Goal: Information Seeking & Learning: Learn about a topic

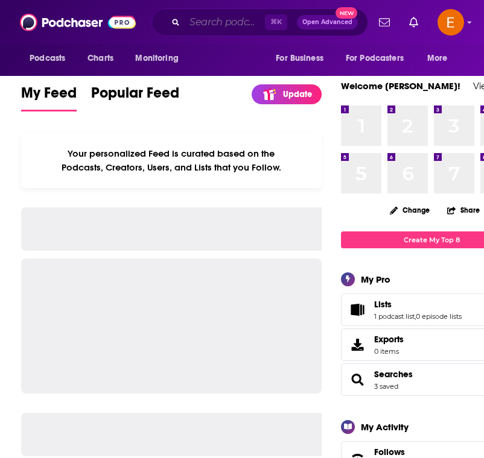
click at [203, 27] on input "Search podcasts, credits, & more..." at bounding box center [225, 22] width 80 height 19
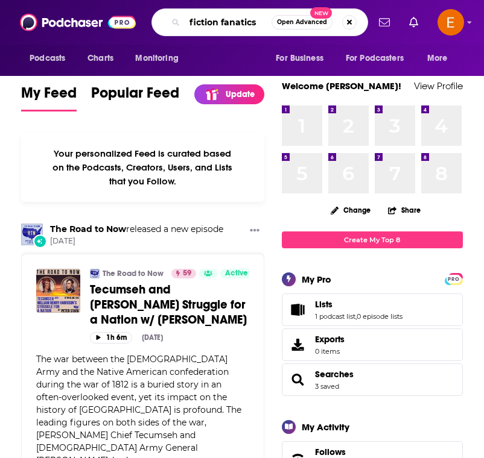
type input "fiction fanatics"
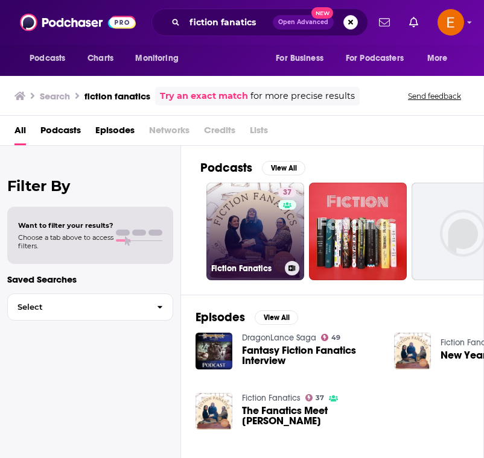
click at [243, 224] on link "37 Fiction Fanatics" at bounding box center [255, 232] width 98 height 98
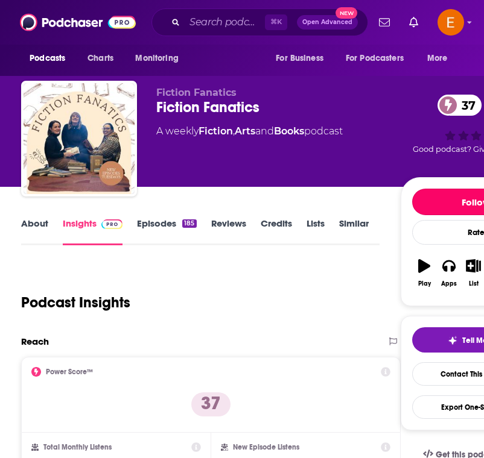
drag, startPoint x: 481, startPoint y: 194, endPoint x: 469, endPoint y: 134, distance: 60.4
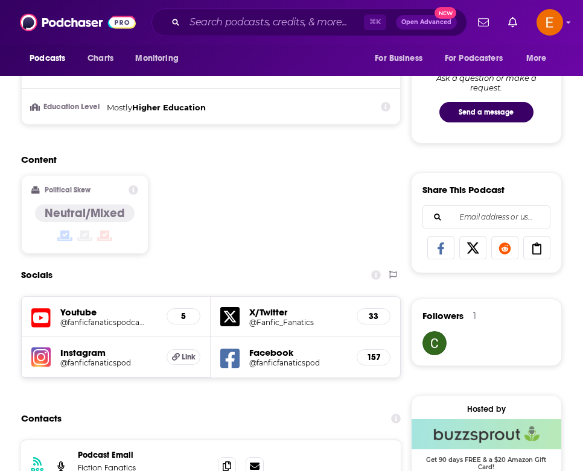
scroll to position [660, 0]
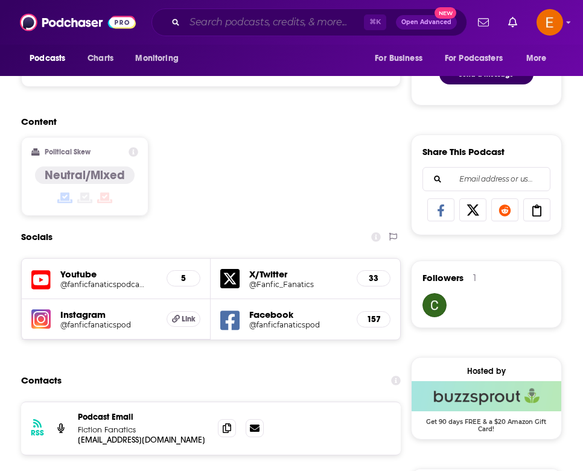
click at [230, 22] on input "Search podcasts, credits, & more..." at bounding box center [274, 22] width 179 height 19
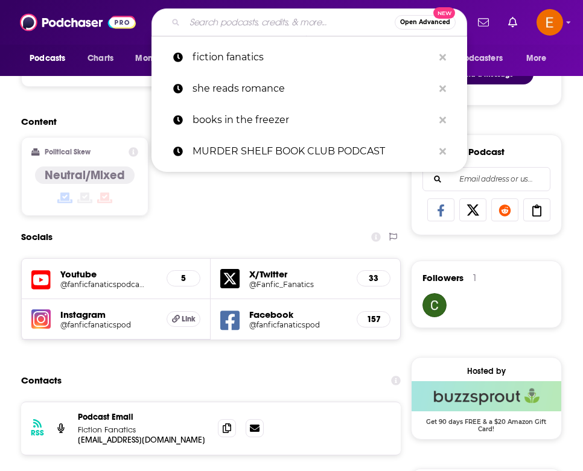
paste input "Must Love Books Podcast"
type input "Must Love Books Podcast"
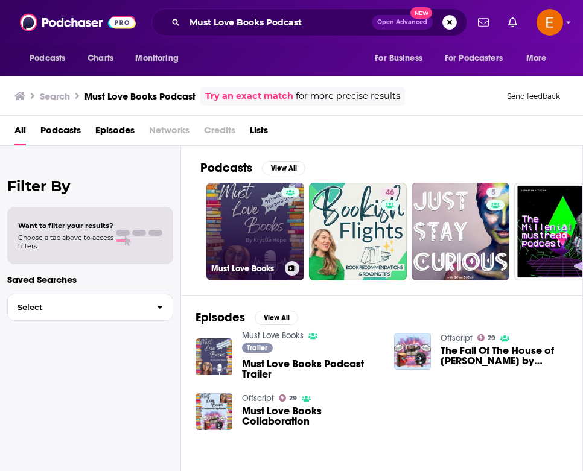
click at [238, 256] on link "Must Love Books" at bounding box center [255, 232] width 98 height 98
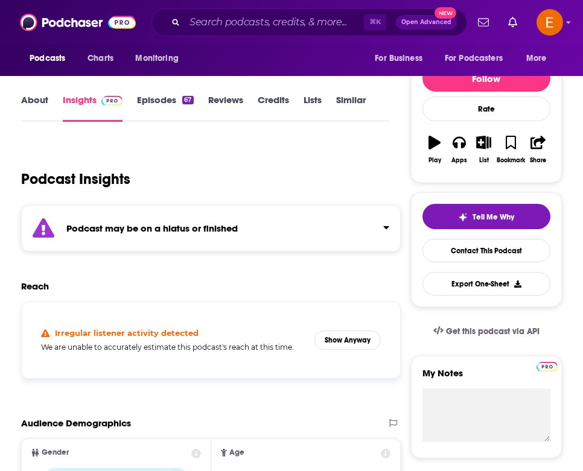
scroll to position [127, 0]
